Goal: Task Accomplishment & Management: Use online tool/utility

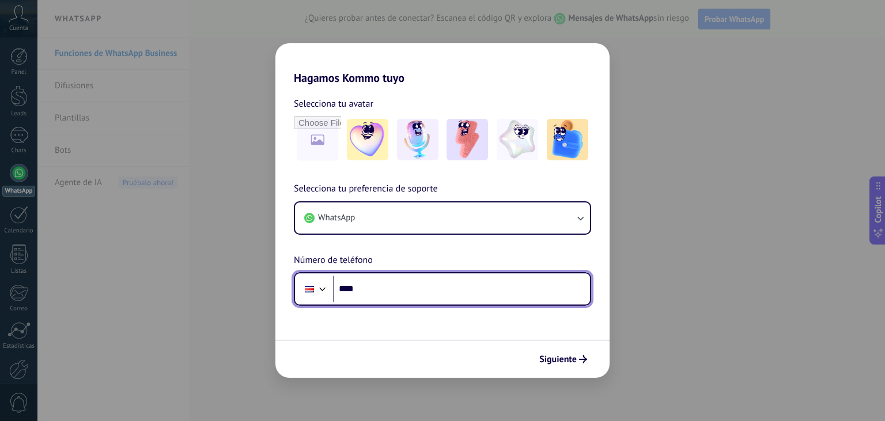
click at [387, 291] on input "****" at bounding box center [461, 288] width 257 height 27
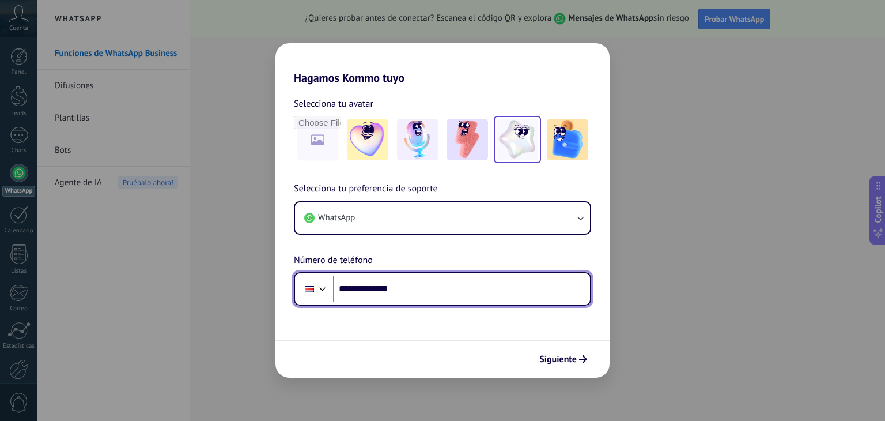
type input "**********"
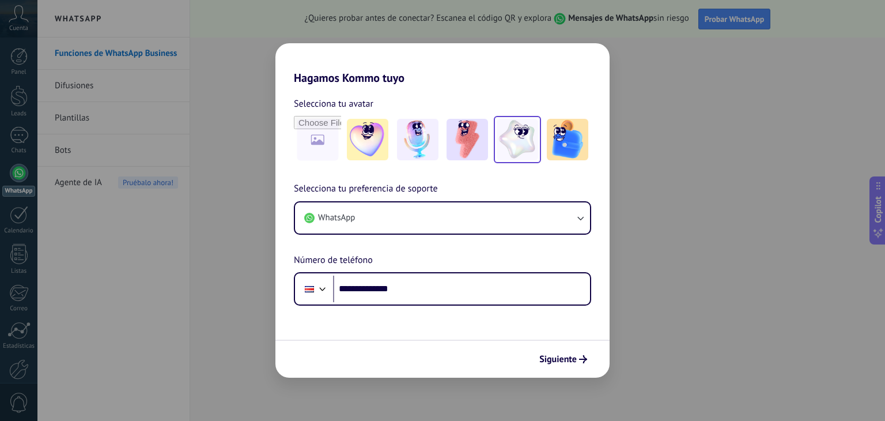
click at [504, 142] on img at bounding box center [517, 139] width 41 height 41
click at [564, 358] on span "Siguiente" at bounding box center [557, 359] width 37 height 8
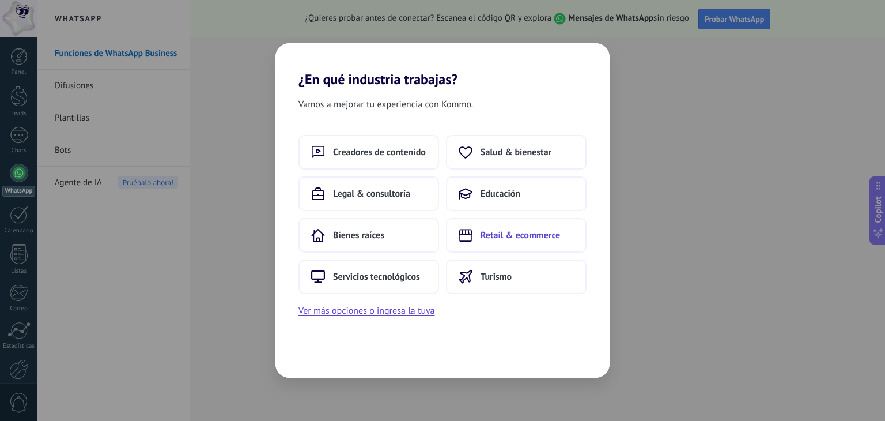
click at [514, 243] on button "Retail & ecommerce" at bounding box center [516, 235] width 141 height 35
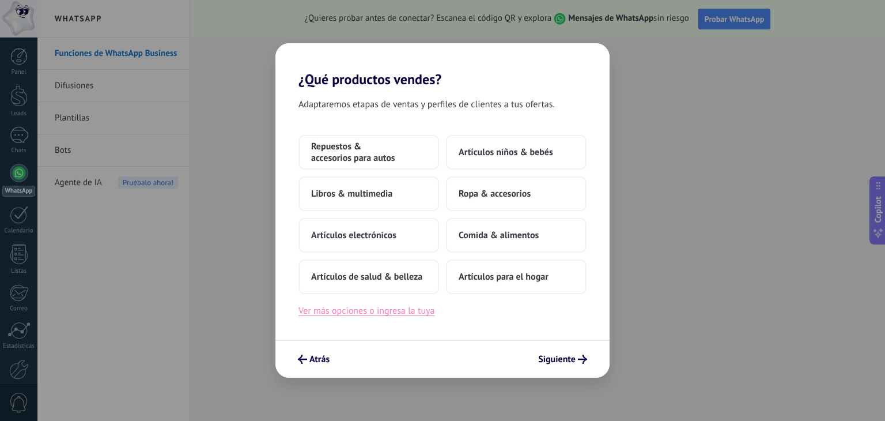
click at [392, 315] on button "Ver más opciones o ingresa la tuya" at bounding box center [367, 310] width 136 height 15
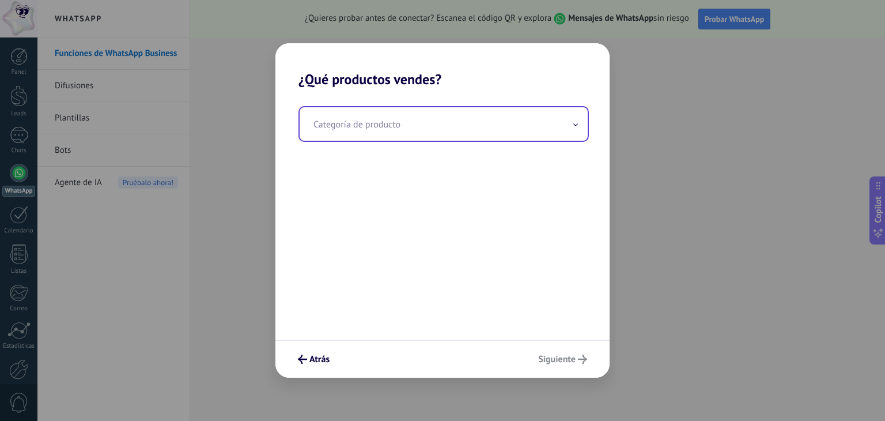
click at [350, 125] on input "text" at bounding box center [444, 123] width 288 height 33
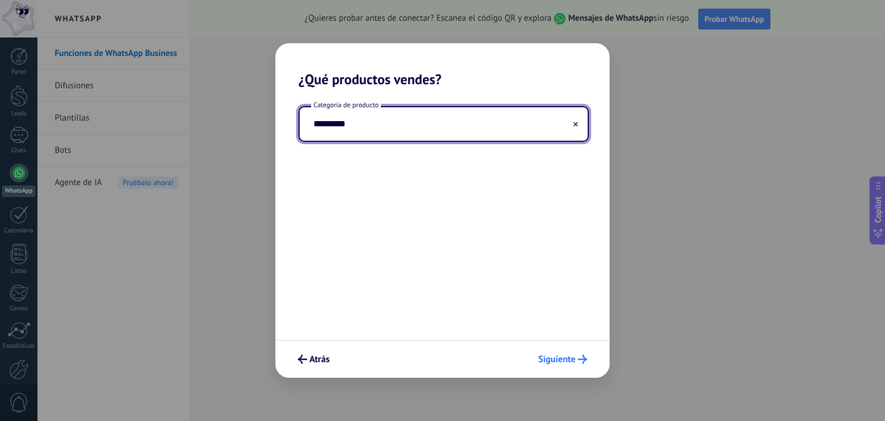
type input "*********"
click at [558, 356] on span "Siguiente" at bounding box center [556, 359] width 37 height 8
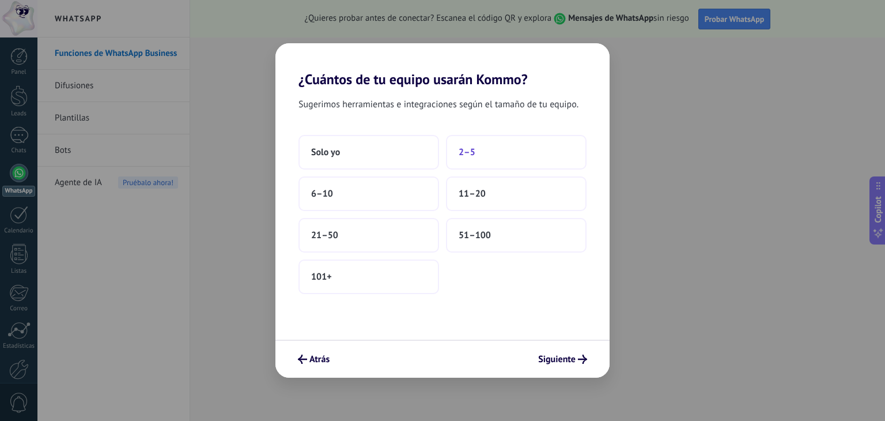
click at [466, 150] on span "2–5" at bounding box center [467, 152] width 17 height 12
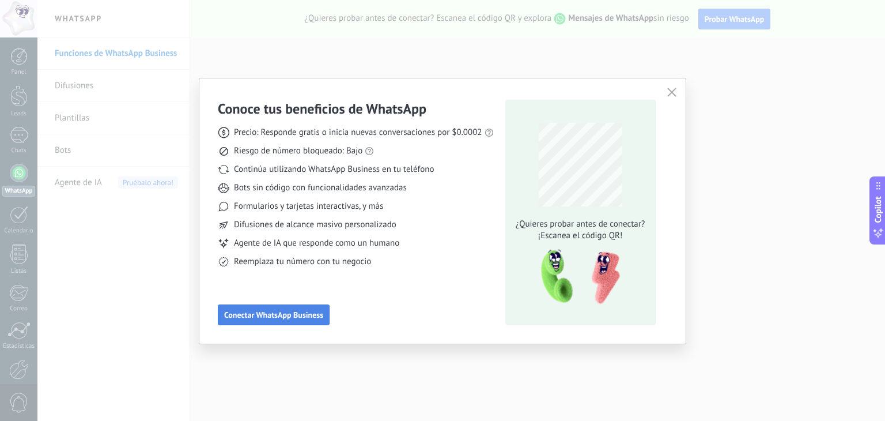
click at [263, 311] on span "Conectar WhatsApp Business" at bounding box center [273, 315] width 99 height 8
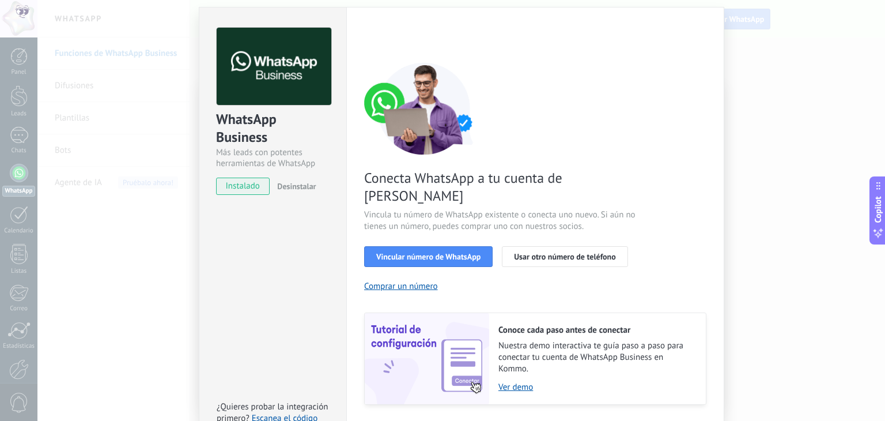
scroll to position [50, 0]
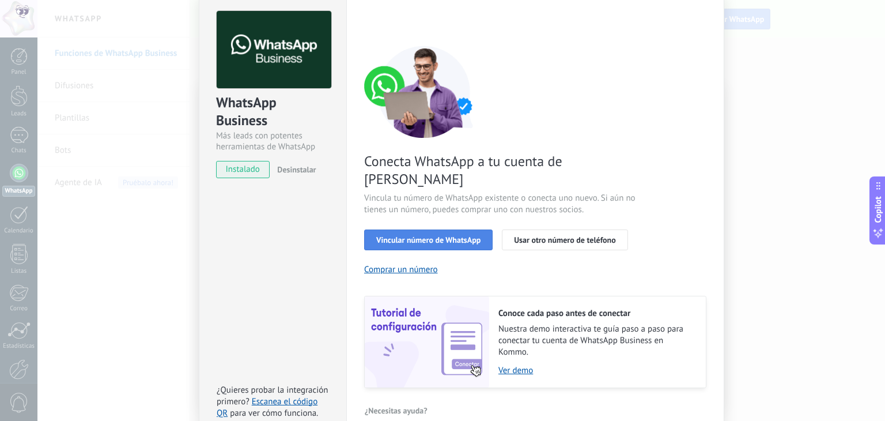
click at [451, 236] on span "Vincular número de WhatsApp" at bounding box center [428, 240] width 104 height 8
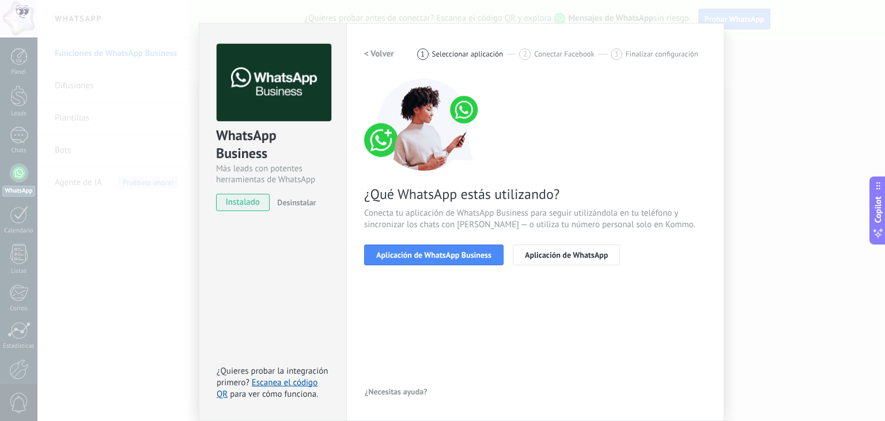
scroll to position [16, 0]
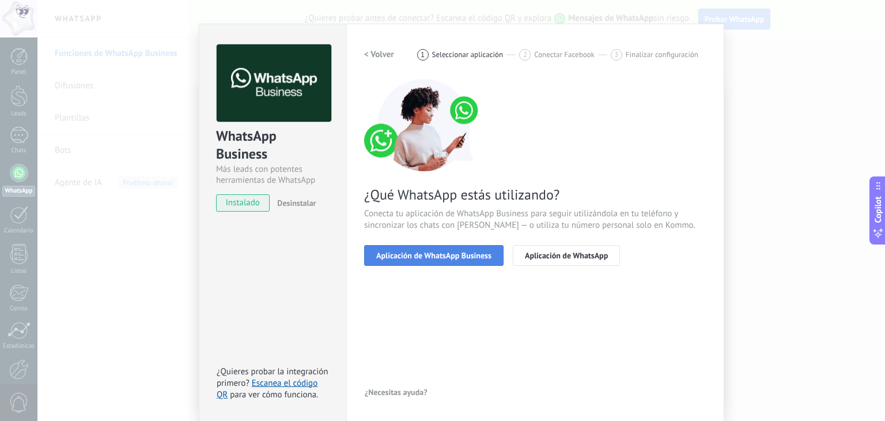
click at [450, 252] on span "Aplicación de WhatsApp Business" at bounding box center [433, 255] width 115 height 8
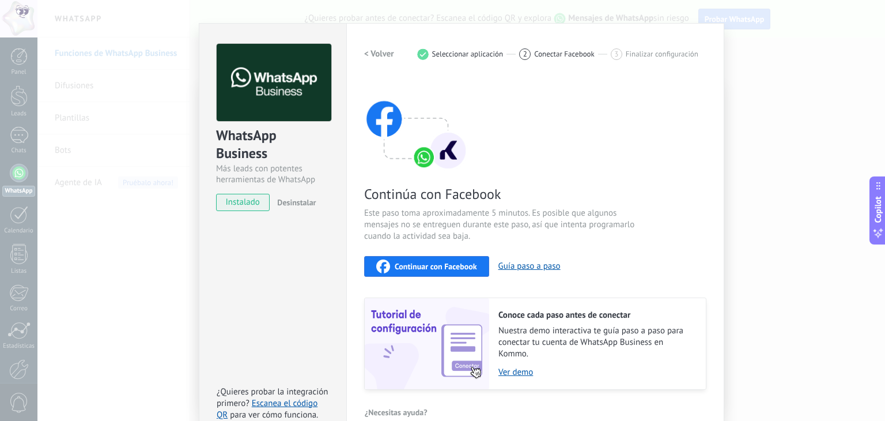
scroll to position [0, 0]
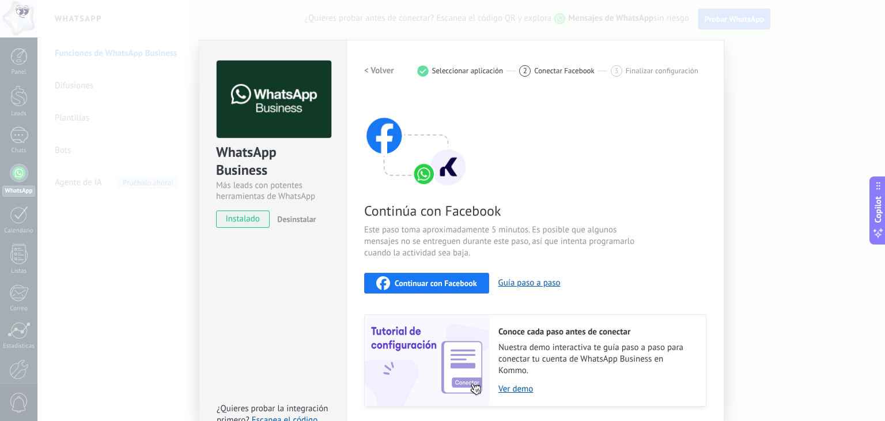
click at [454, 70] on span "Seleccionar aplicación" at bounding box center [467, 70] width 71 height 9
click at [387, 74] on button "< Volver" at bounding box center [379, 71] width 30 height 21
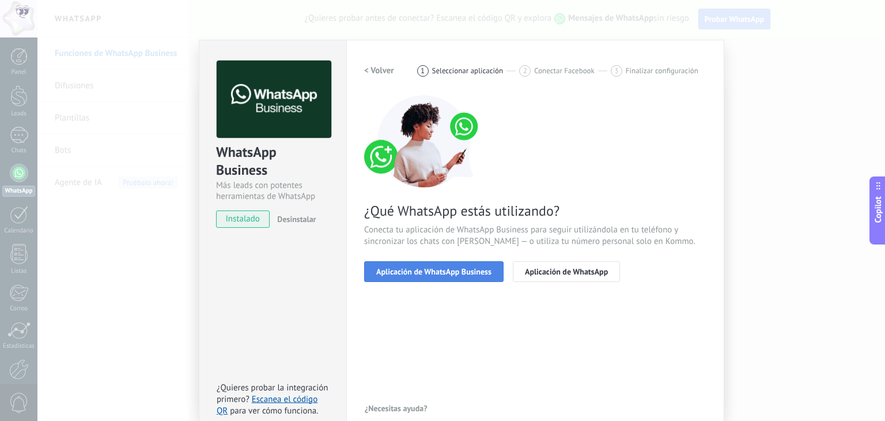
click at [452, 275] on span "Aplicación de WhatsApp Business" at bounding box center [433, 271] width 115 height 8
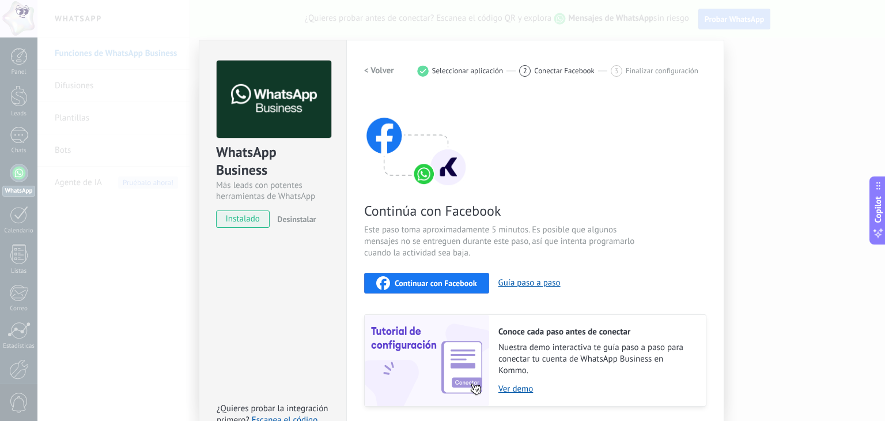
scroll to position [36, 0]
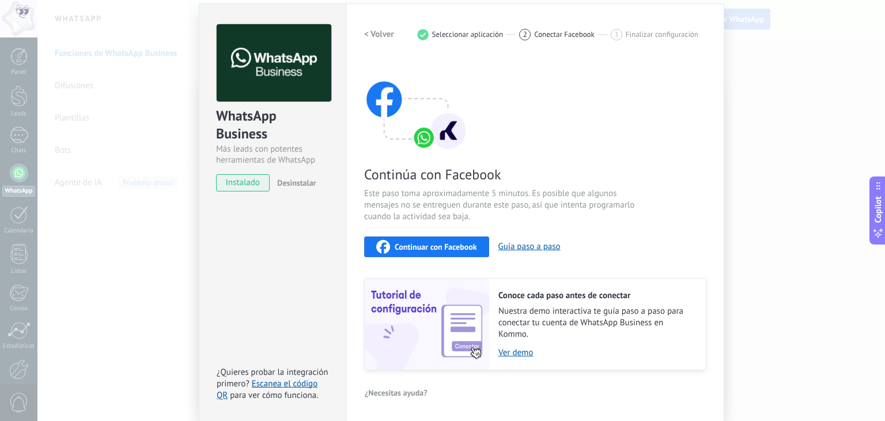
click at [433, 247] on span "Continuar con Facebook" at bounding box center [436, 247] width 82 height 8
click at [418, 135] on img at bounding box center [416, 105] width 104 height 92
click at [552, 33] on span "Conectar Facebook" at bounding box center [564, 34] width 61 height 9
click at [137, 168] on div "WhatsApp Business Más leads con potentes herramientas de WhatsApp instalado Des…" at bounding box center [461, 210] width 848 height 421
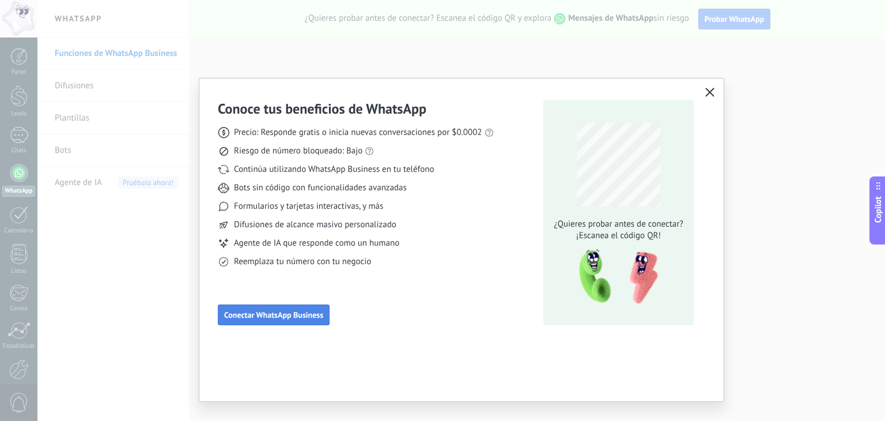
click at [263, 318] on span "Conectar WhatsApp Business" at bounding box center [273, 315] width 99 height 8
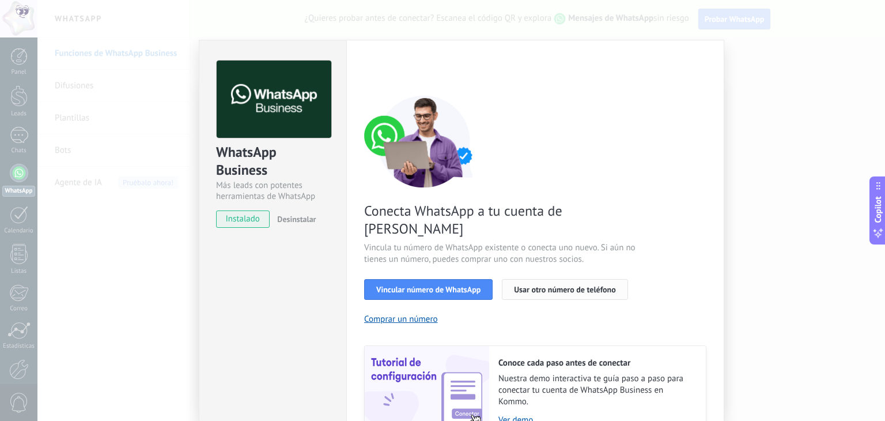
click at [538, 285] on span "Usar otro número de teléfono" at bounding box center [564, 289] width 101 height 8
click at [770, 107] on div "WhatsApp Business Más leads con potentes herramientas de WhatsApp instalado Des…" at bounding box center [461, 210] width 848 height 421
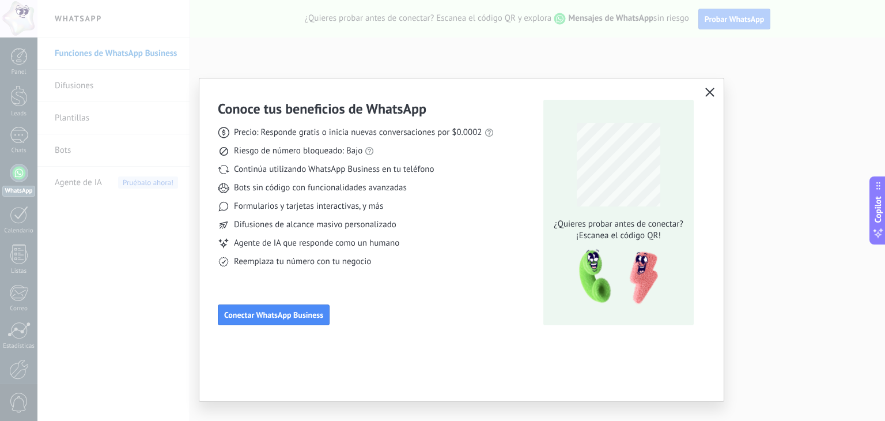
click at [707, 88] on icon "button" at bounding box center [709, 92] width 9 height 9
